Goal: Transaction & Acquisition: Purchase product/service

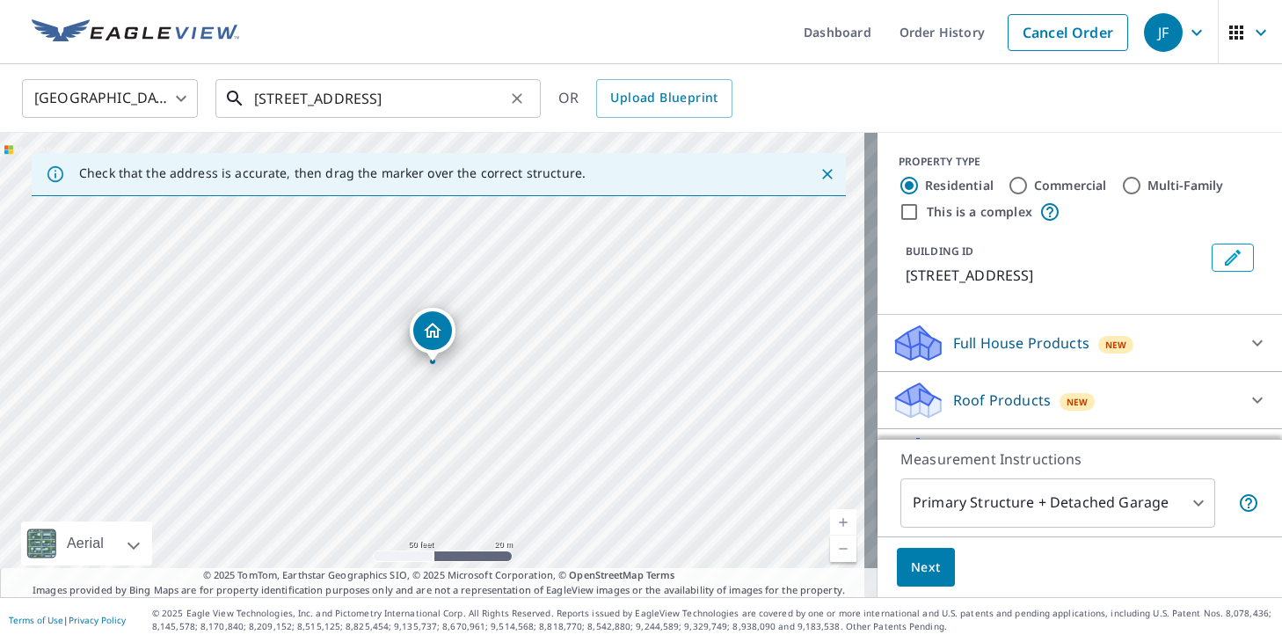
click at [485, 101] on input "[STREET_ADDRESS]" at bounding box center [379, 98] width 251 height 49
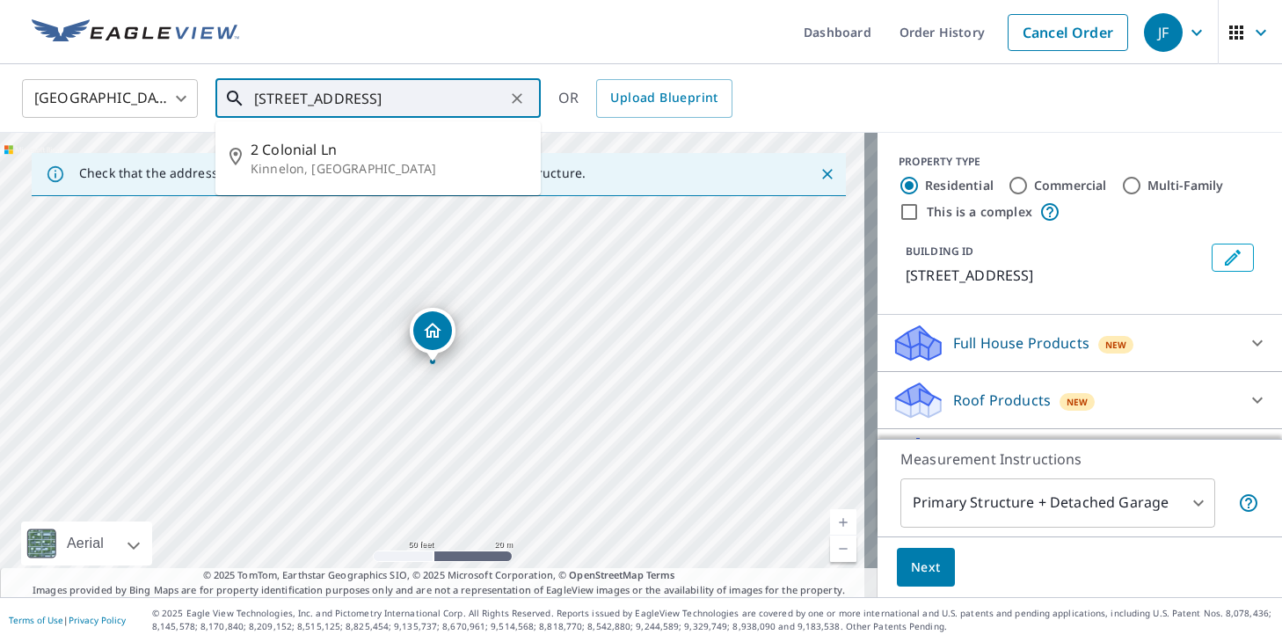
click at [485, 101] on input "[STREET_ADDRESS]" at bounding box center [379, 98] width 251 height 49
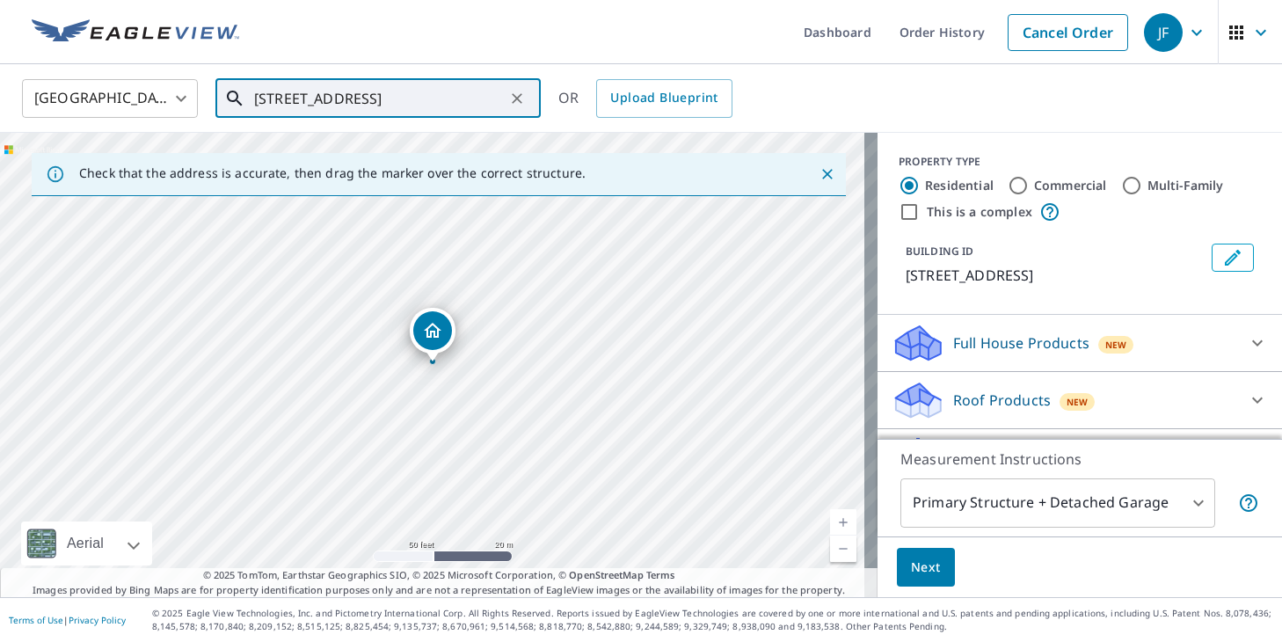
click at [435, 84] on input "[STREET_ADDRESS]" at bounding box center [379, 98] width 251 height 49
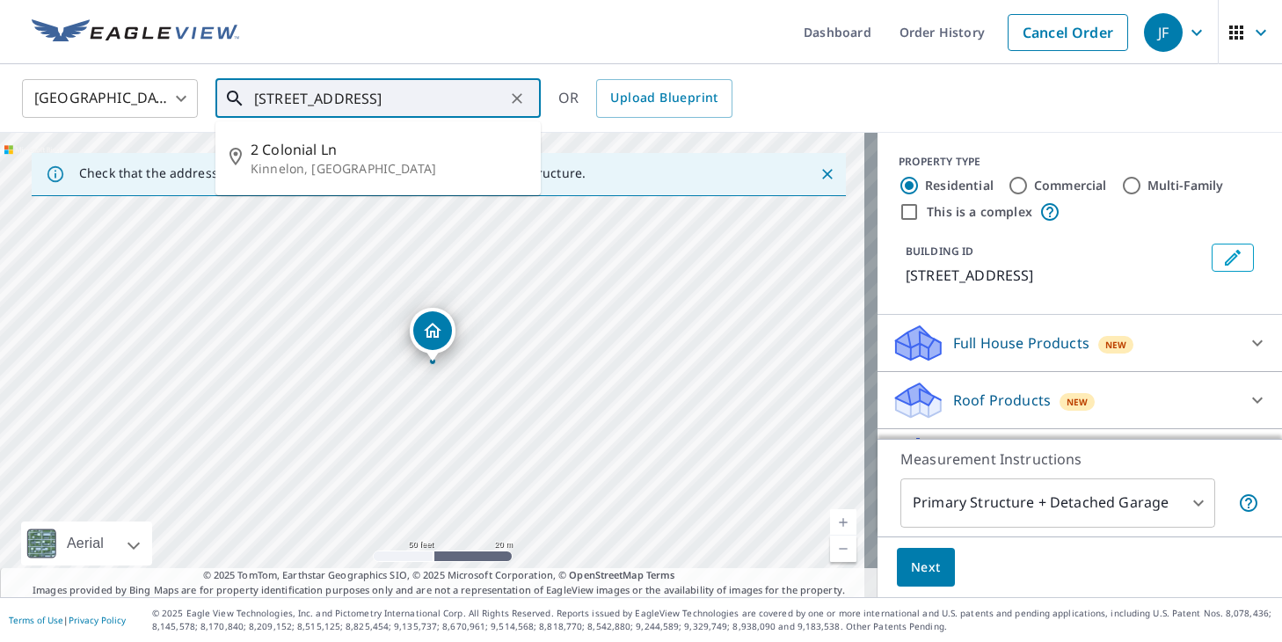
click at [435, 84] on input "[STREET_ADDRESS]" at bounding box center [379, 98] width 251 height 49
paste input "[STREET_ADDRESS]"
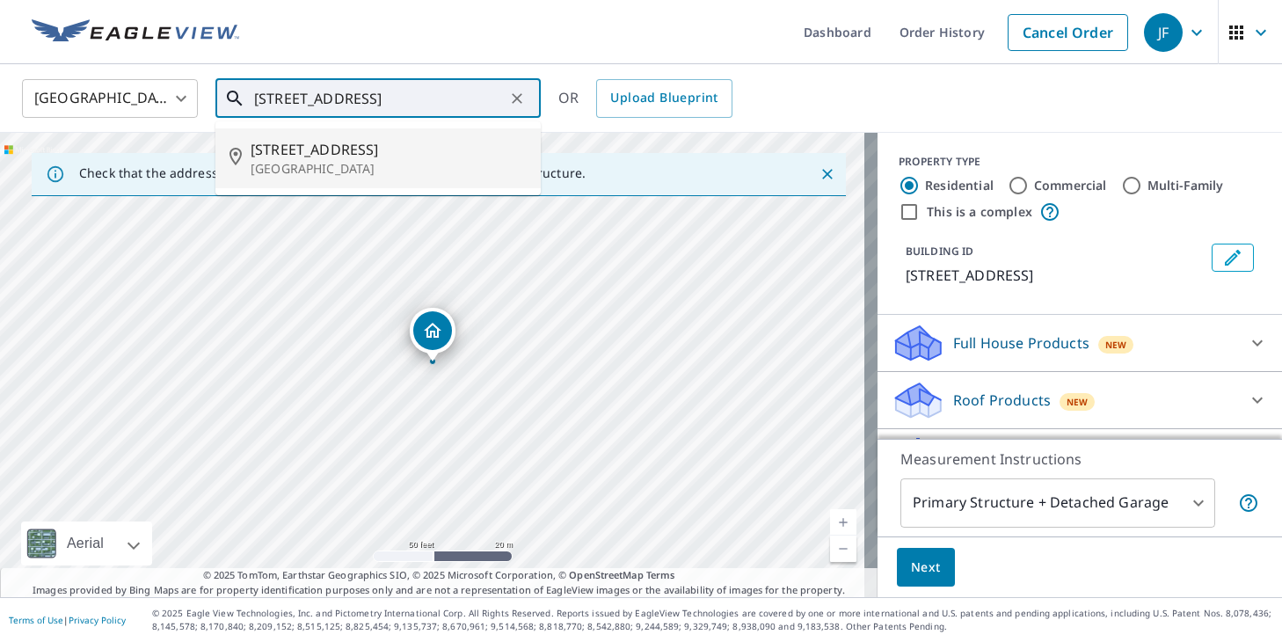
click at [405, 146] on span "[STREET_ADDRESS]" at bounding box center [389, 149] width 276 height 21
type input "[STREET_ADDRESS]"
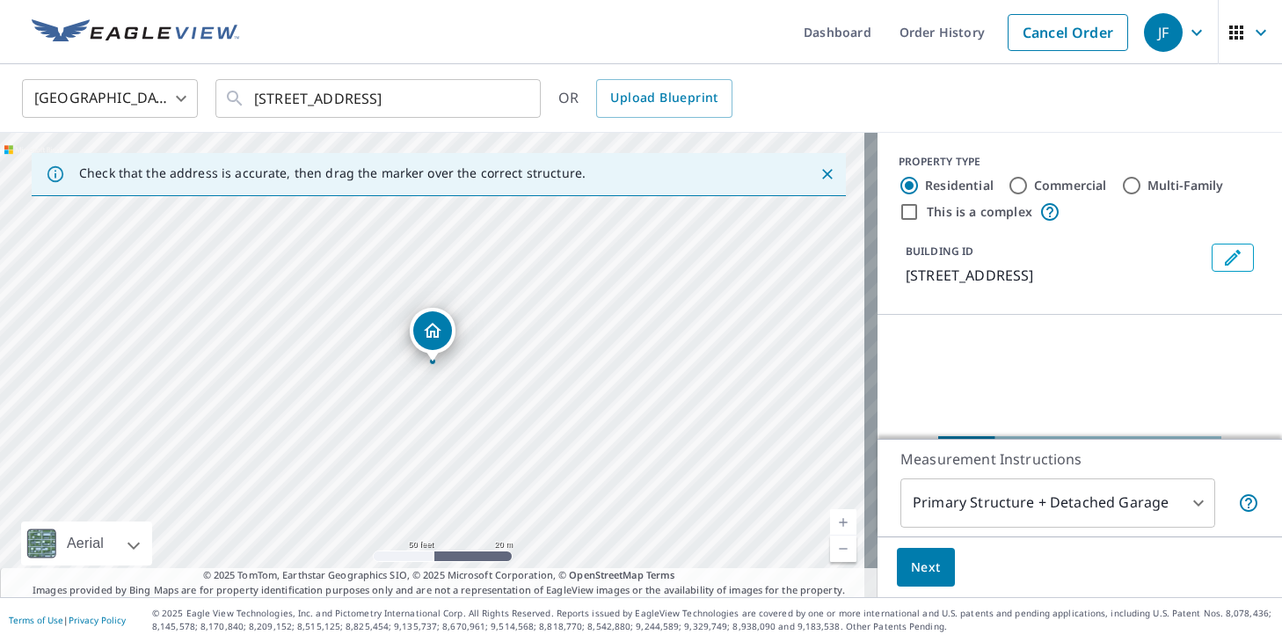
click at [986, 498] on body "JF JF Dashboard Order History Cancel Order JF [GEOGRAPHIC_DATA] [GEOGRAPHIC_DAT…" at bounding box center [641, 321] width 1282 height 642
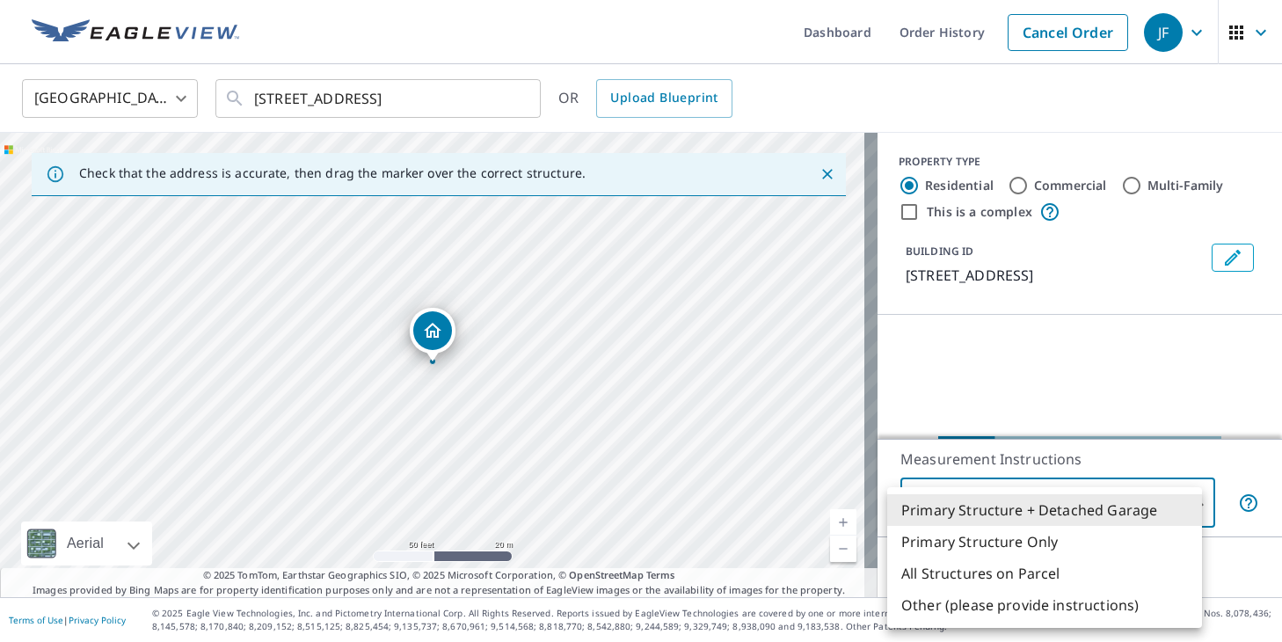
click at [1018, 534] on li "Primary Structure Only" at bounding box center [1044, 542] width 315 height 32
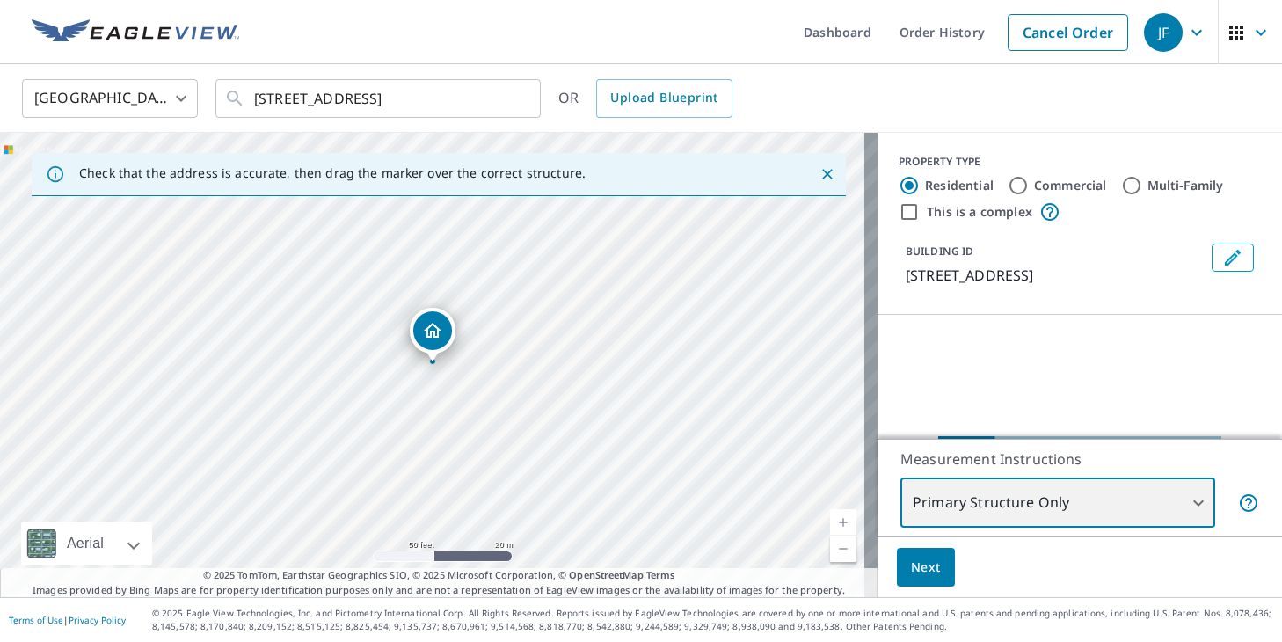
type input "2"
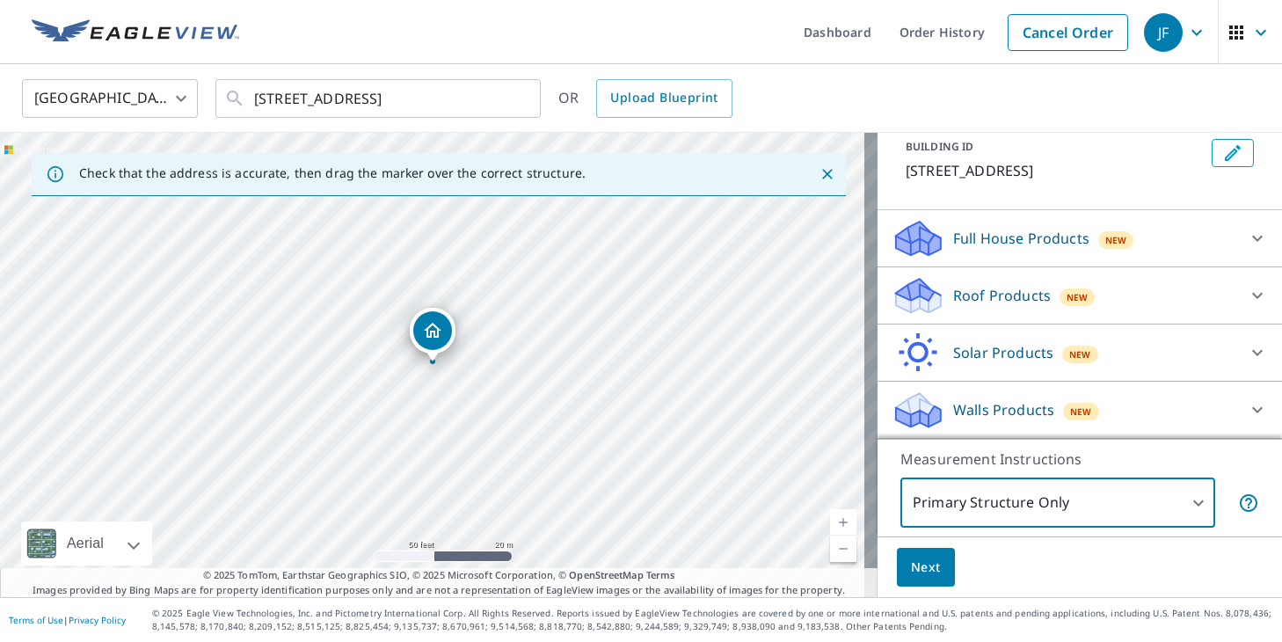
click at [1042, 285] on div "Roof Products New" at bounding box center [1063, 295] width 345 height 41
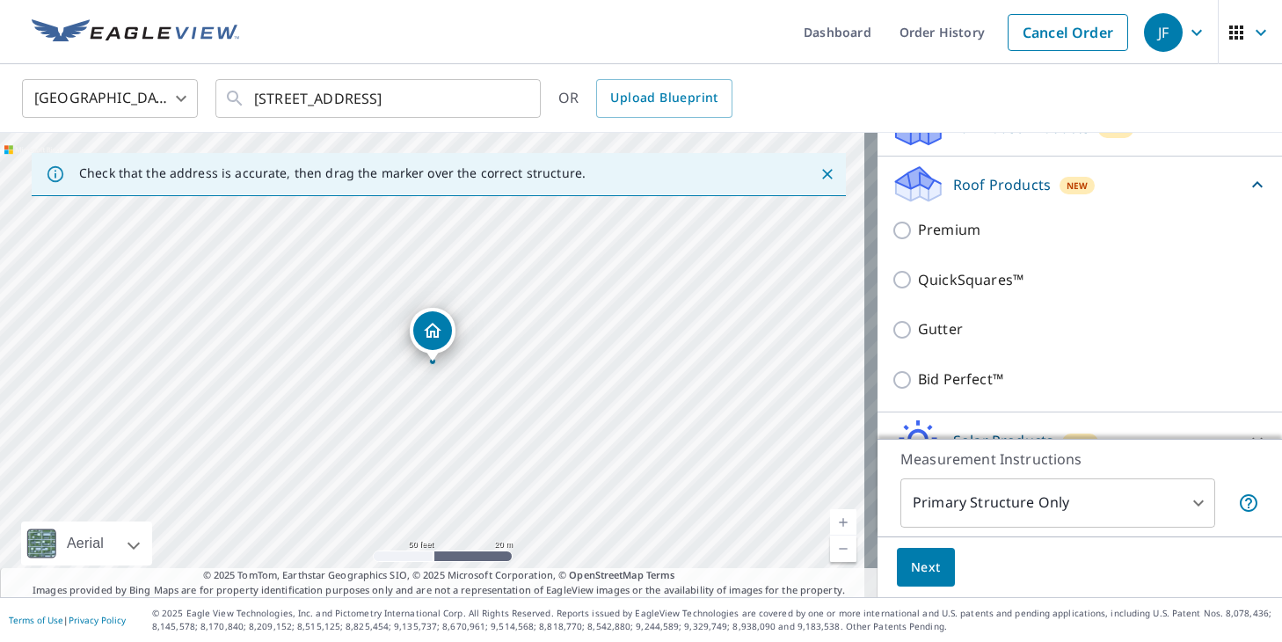
scroll to position [302, 0]
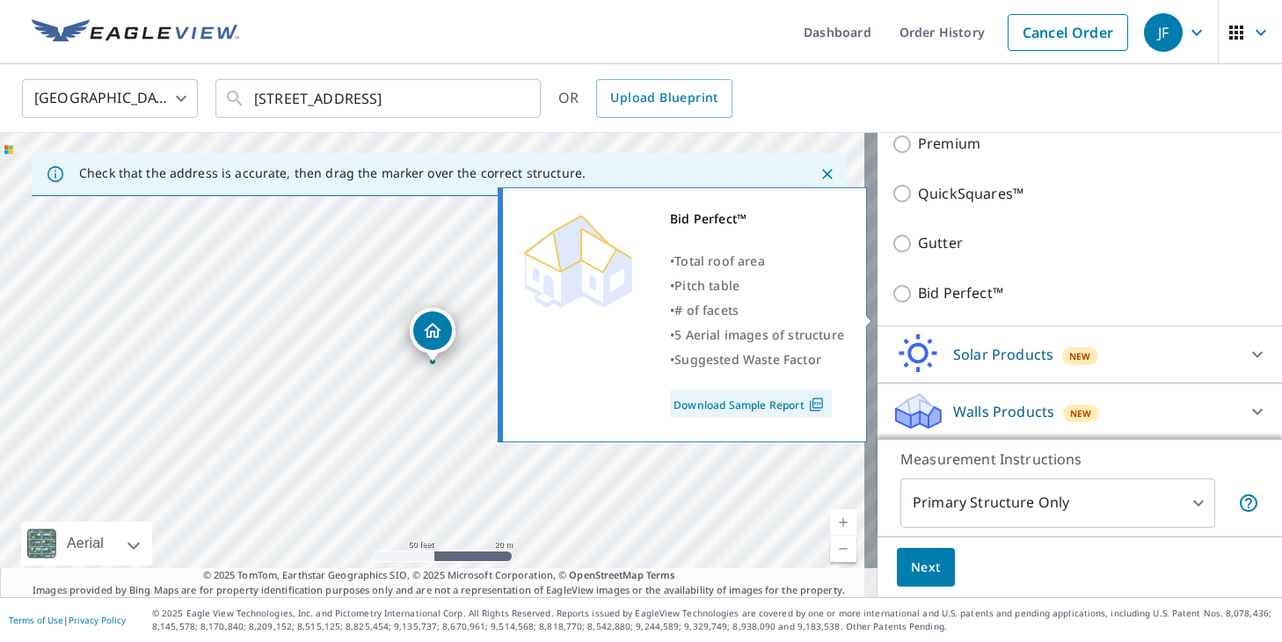
click at [966, 304] on p "Bid Perfect™" at bounding box center [960, 293] width 85 height 22
click at [918, 304] on input "Bid Perfect™" at bounding box center [904, 293] width 26 height 21
checkbox input "true"
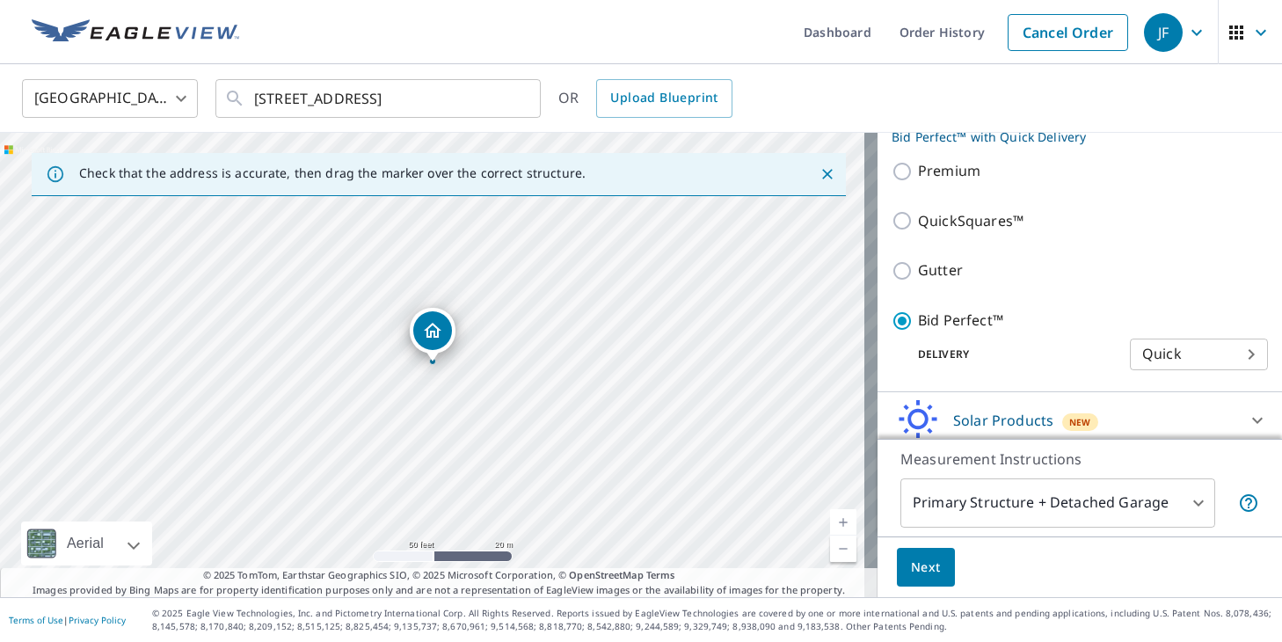
click at [1038, 492] on body "JF JF Dashboard Order History Cancel Order JF [GEOGRAPHIC_DATA] [GEOGRAPHIC_DAT…" at bounding box center [641, 321] width 1282 height 642
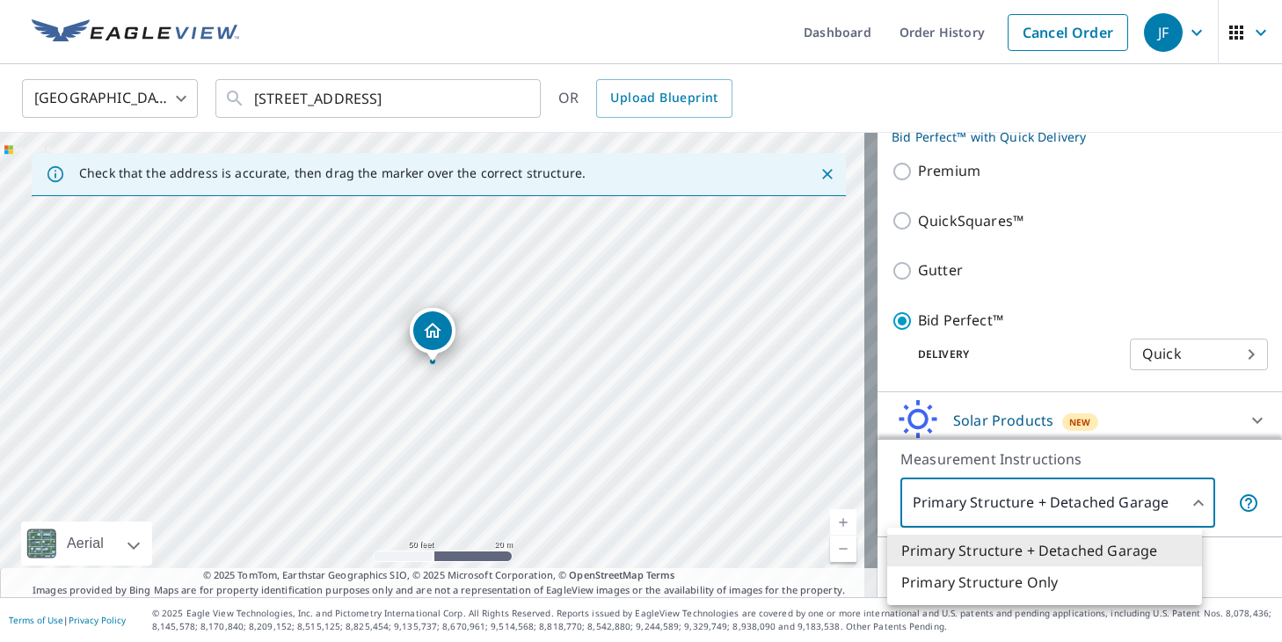
click at [1015, 578] on li "Primary Structure Only" at bounding box center [1044, 582] width 315 height 32
type input "2"
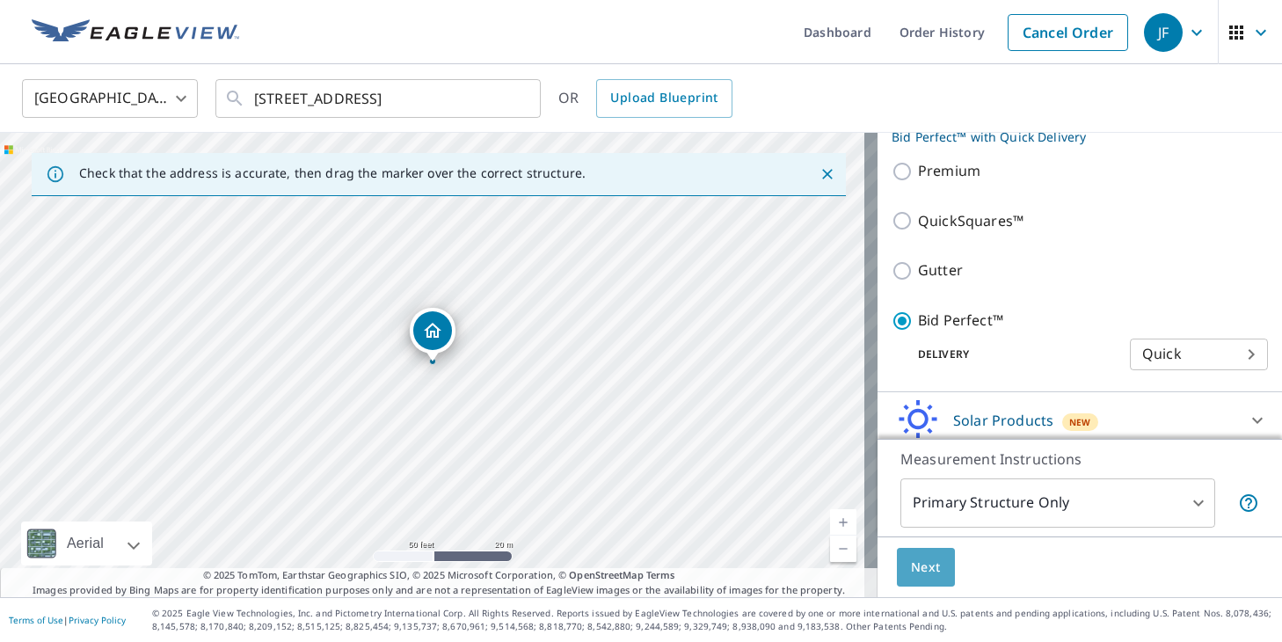
click at [926, 579] on button "Next" at bounding box center [926, 568] width 58 height 40
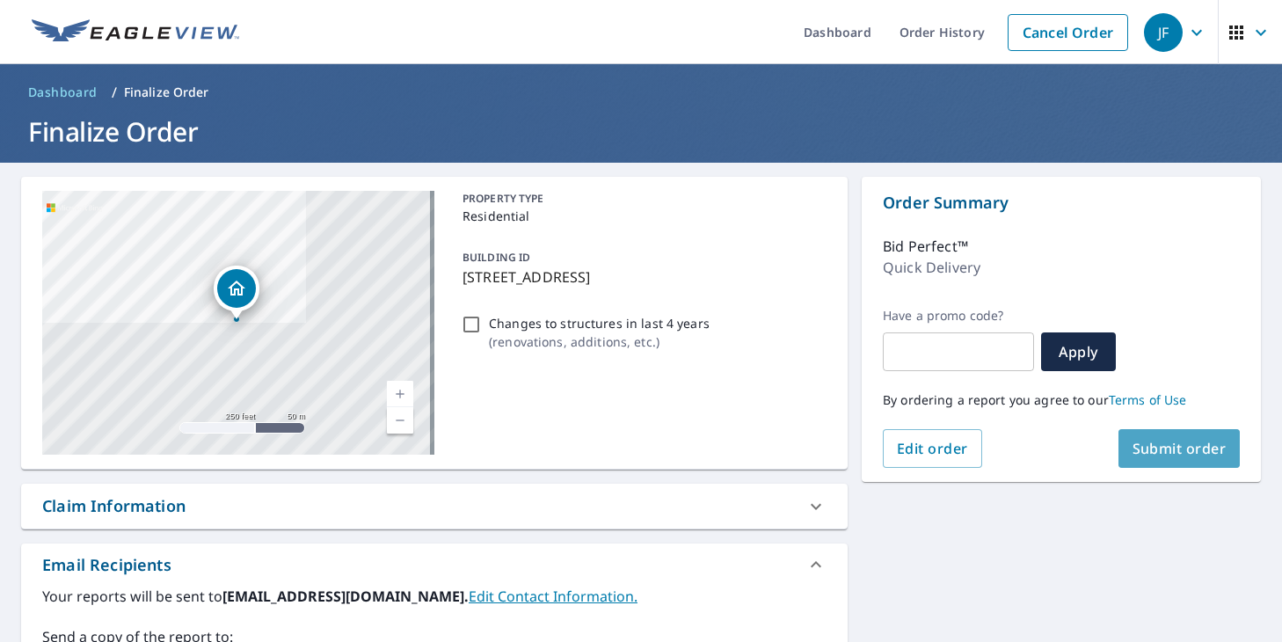
click at [1132, 445] on span "Submit order" at bounding box center [1179, 448] width 94 height 19
